Goal: Information Seeking & Learning: Stay updated

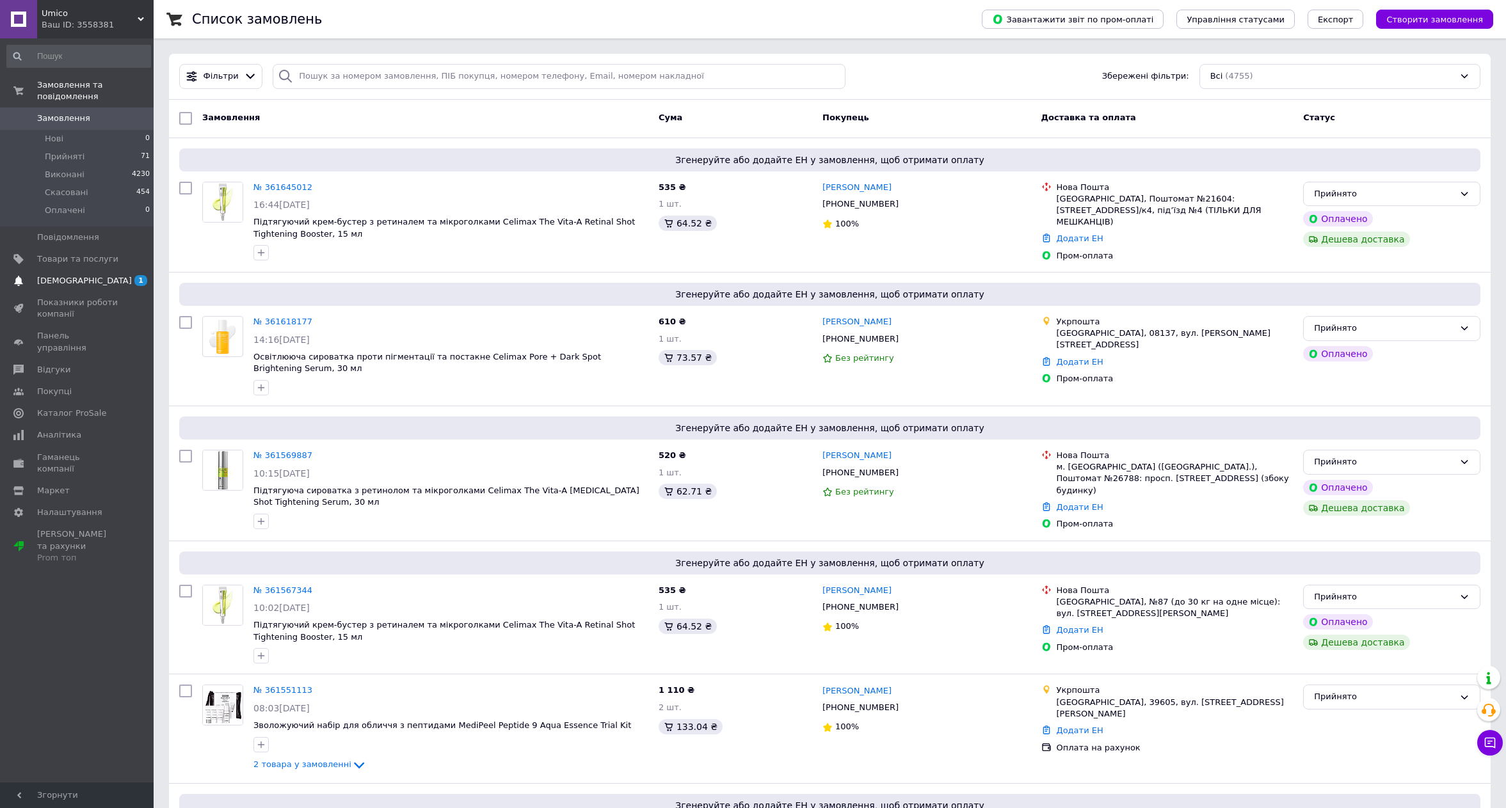
click at [69, 270] on link "[DEMOGRAPHIC_DATA] 1 0" at bounding box center [78, 281] width 157 height 22
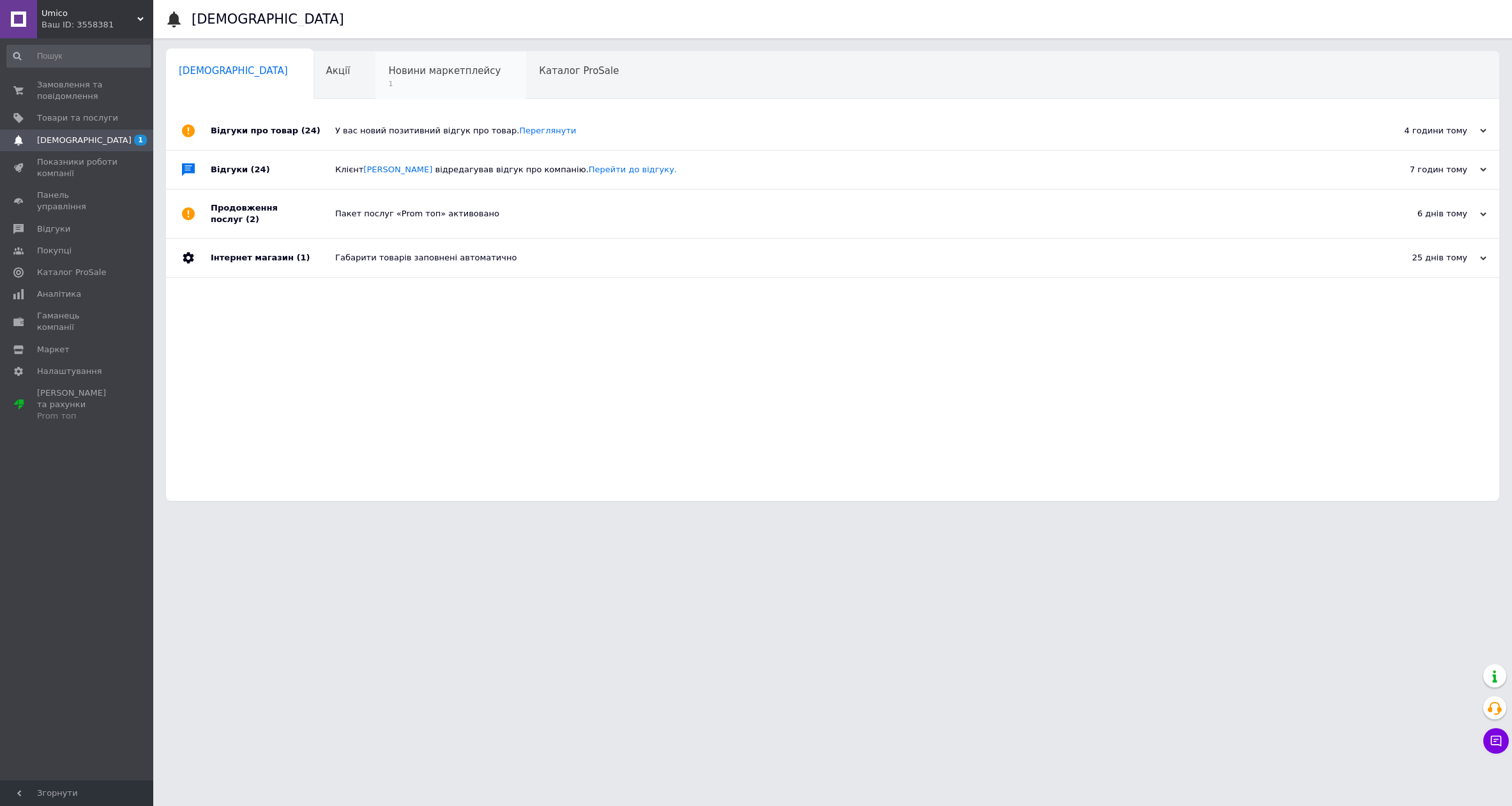
click at [388, 83] on span "1" at bounding box center [444, 84] width 113 height 10
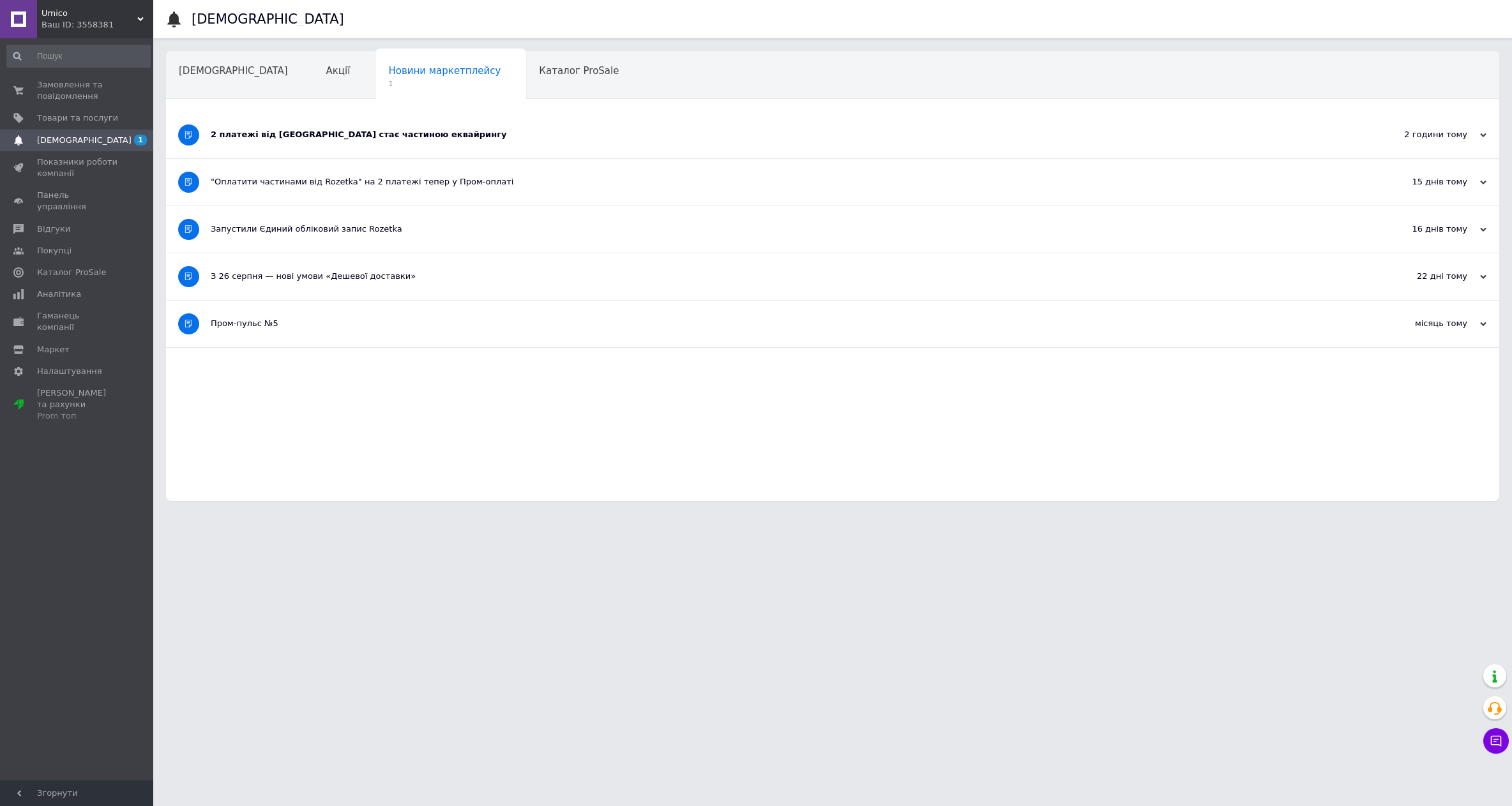
click at [423, 136] on div "2 платежі від [GEOGRAPHIC_DATA] стає частиною еквайрингу" at bounding box center [784, 135] width 1149 height 12
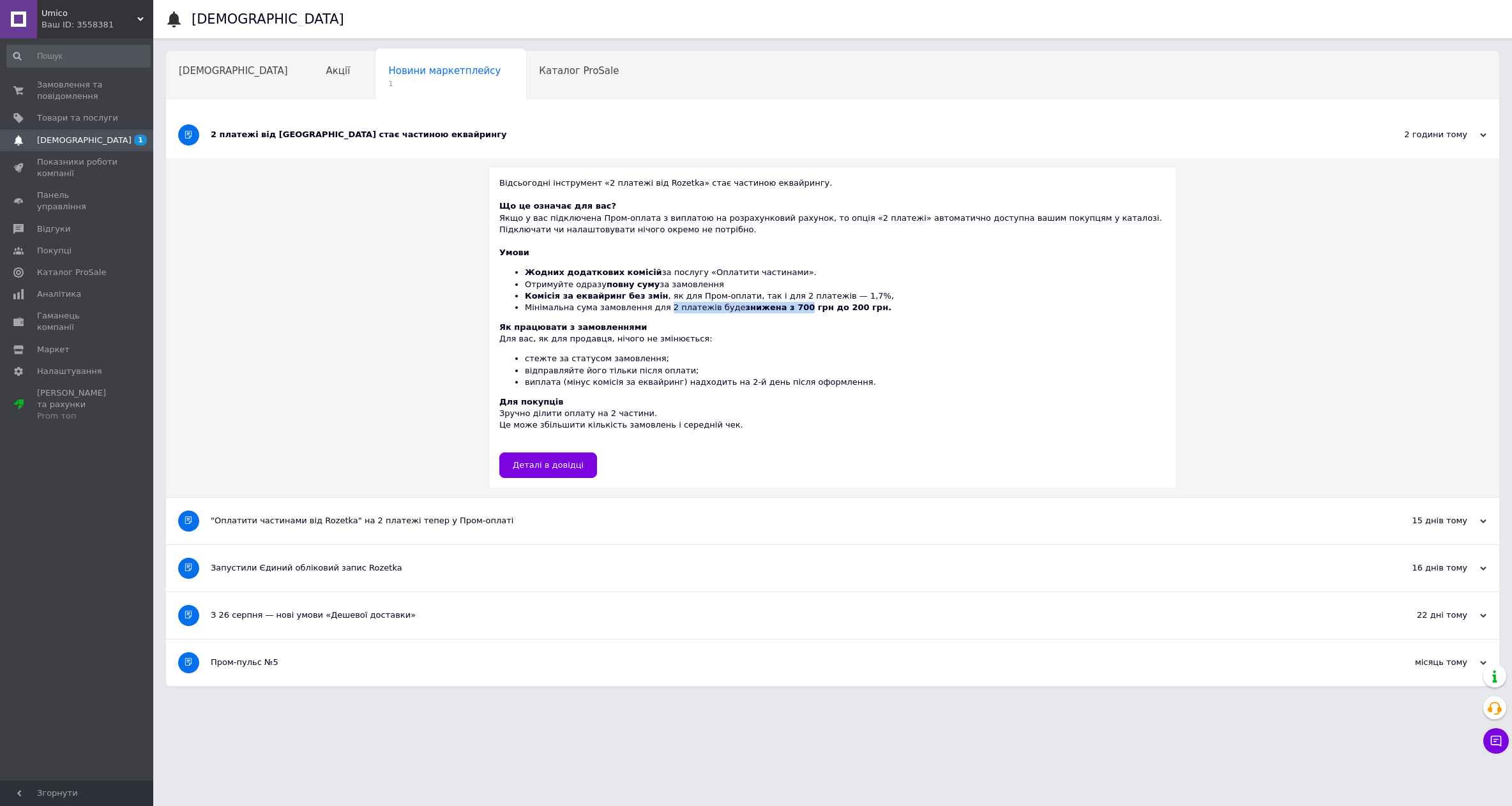
drag, startPoint x: 654, startPoint y: 306, endPoint x: 774, endPoint y: 303, distance: 120.0
click at [774, 303] on li "Мінімальна сума замовлення для 2 платежів буде знижена з 700 грн до 200 грн." at bounding box center [845, 308] width 642 height 12
drag, startPoint x: 514, startPoint y: 329, endPoint x: 687, endPoint y: 380, distance: 180.4
click at [687, 380] on div "Як працювати з замовленнями Для вас, як для продавця, нічого не змінюється: сте…" at bounding box center [832, 355] width 667 height 67
drag, startPoint x: 517, startPoint y: 409, endPoint x: 642, endPoint y: 424, distance: 125.9
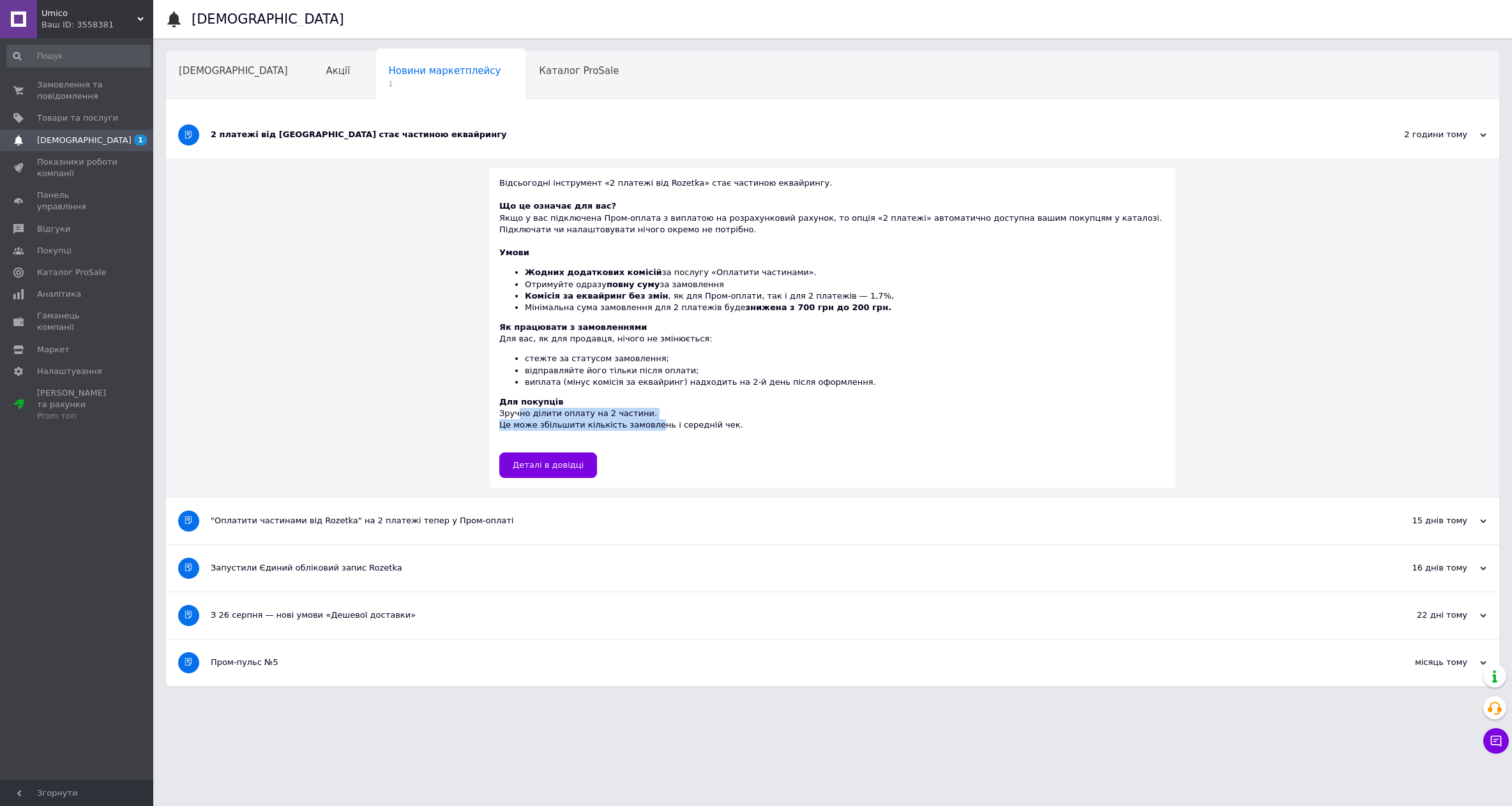
click at [642, 424] on div "Для покупців Зручно ділити оплату на 2 частини. Це може збільшити кількість зам…" at bounding box center [832, 419] width 667 height 47
click at [653, 425] on div "Для покупців Зручно ділити оплату на 2 частини. Це може збільшити кількість зам…" at bounding box center [832, 419] width 667 height 47
click at [313, 79] on div "Акції" at bounding box center [344, 76] width 63 height 49
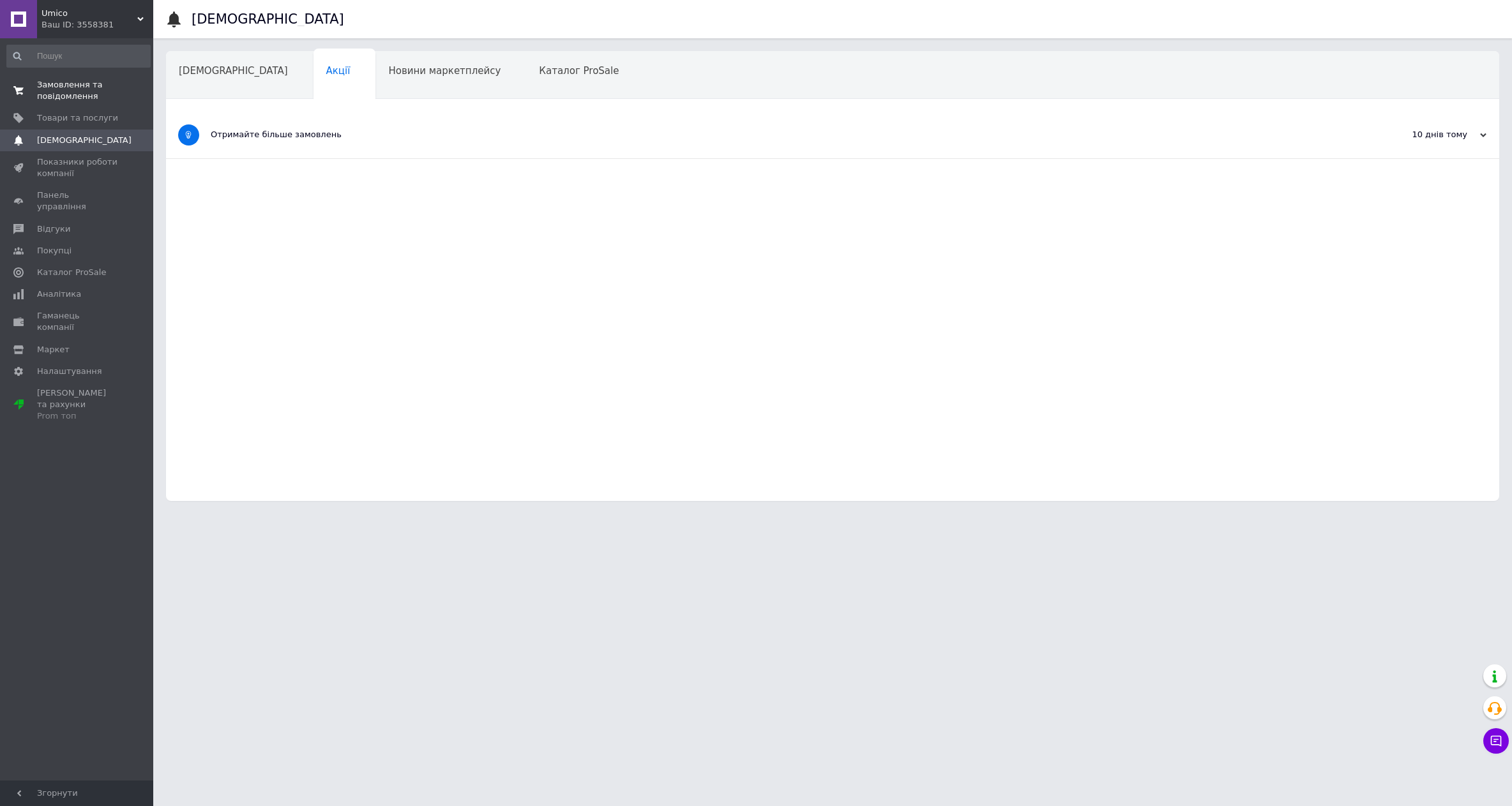
click at [61, 75] on link "Замовлення та повідомлення 0 0" at bounding box center [78, 90] width 157 height 33
